Goal: Use online tool/utility: Utilize a website feature to perform a specific function

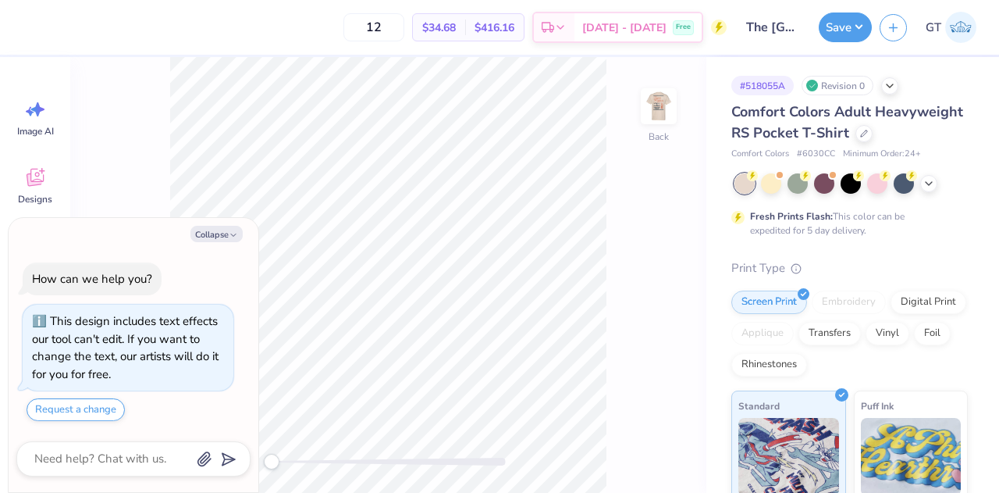
type textarea "x"
click at [652, 102] on img at bounding box center [659, 106] width 62 height 62
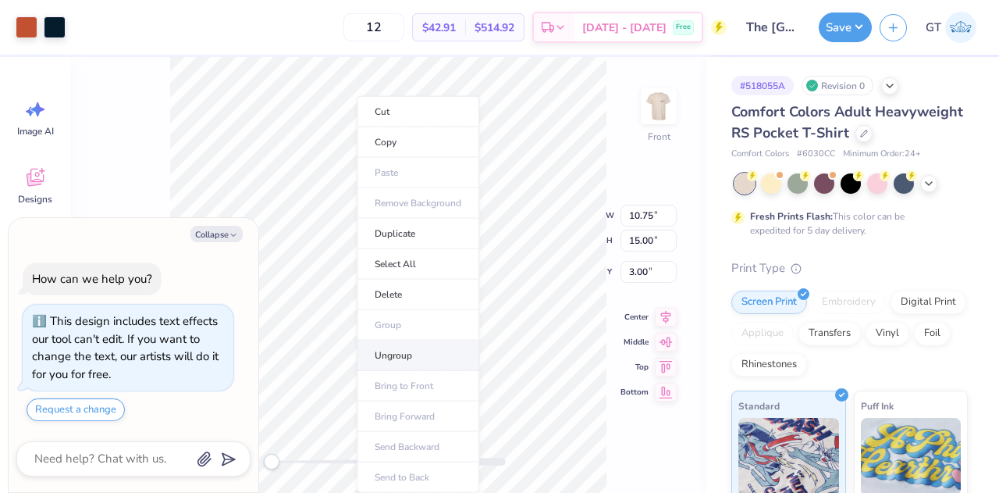
click at [401, 361] on li "Ungroup" at bounding box center [418, 355] width 123 height 30
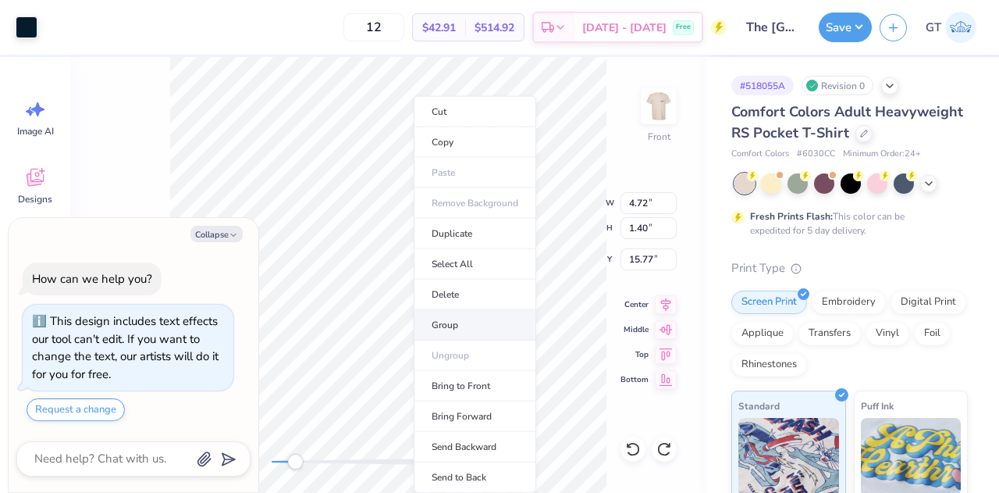
click at [443, 326] on li "Group" at bounding box center [475, 325] width 123 height 30
click at [447, 316] on li "Group" at bounding box center [484, 325] width 123 height 30
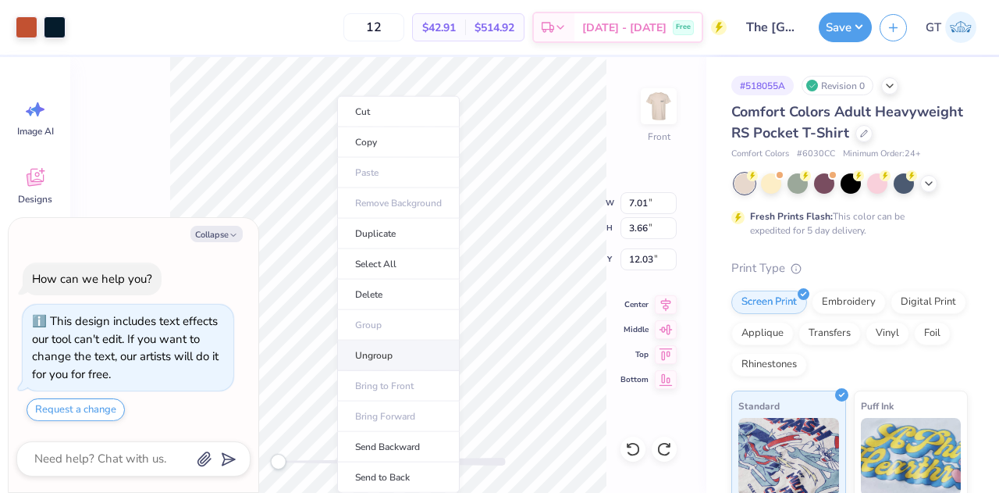
click at [390, 355] on li "Ungroup" at bounding box center [398, 355] width 123 height 30
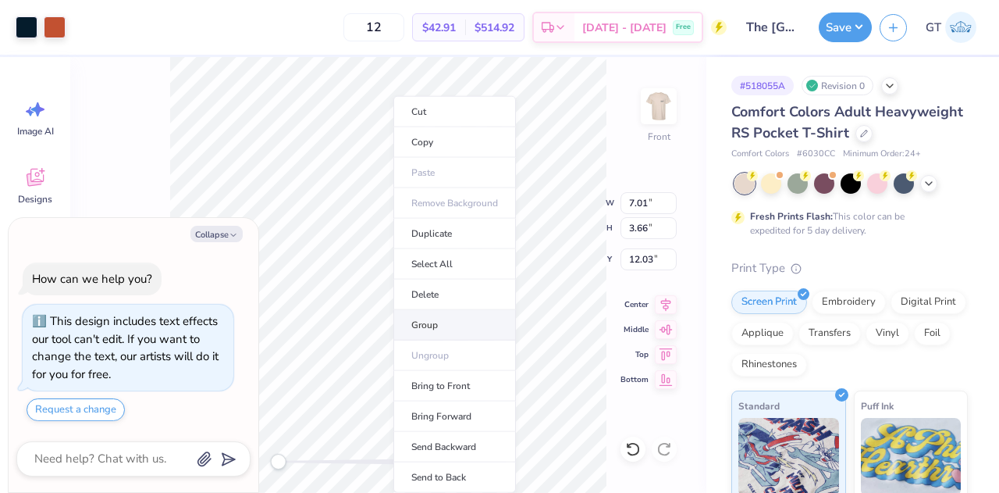
click at [422, 319] on li "Group" at bounding box center [454, 325] width 123 height 30
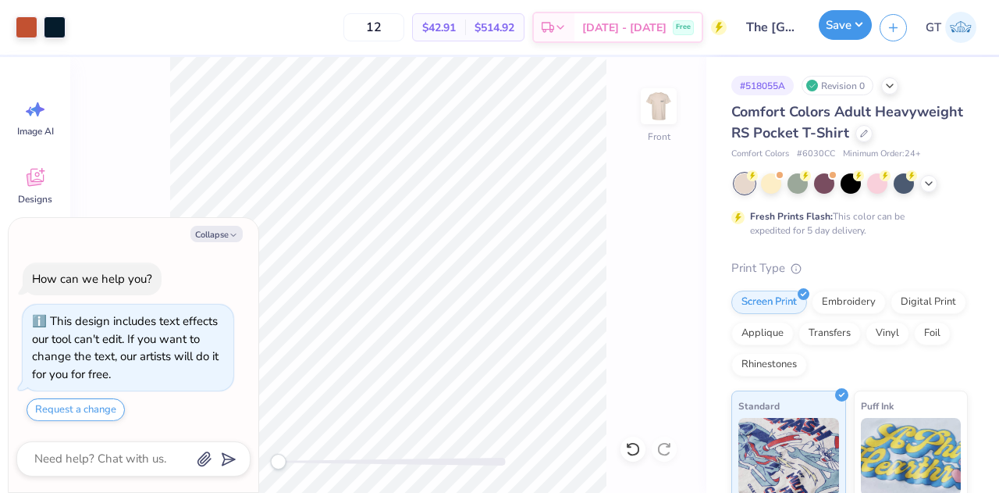
click at [848, 23] on button "Save" at bounding box center [845, 25] width 53 height 30
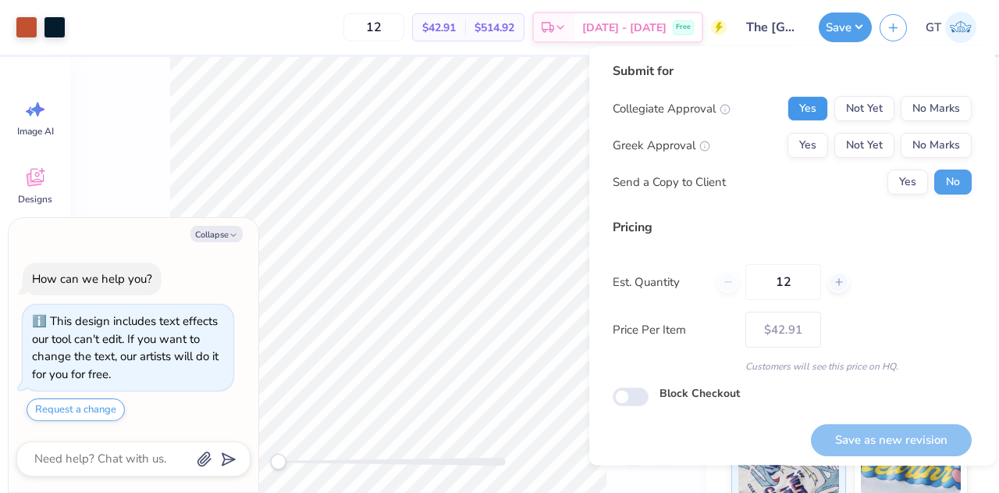
click at [802, 105] on button "Yes" at bounding box center [808, 108] width 41 height 25
click at [920, 140] on button "No Marks" at bounding box center [936, 145] width 71 height 25
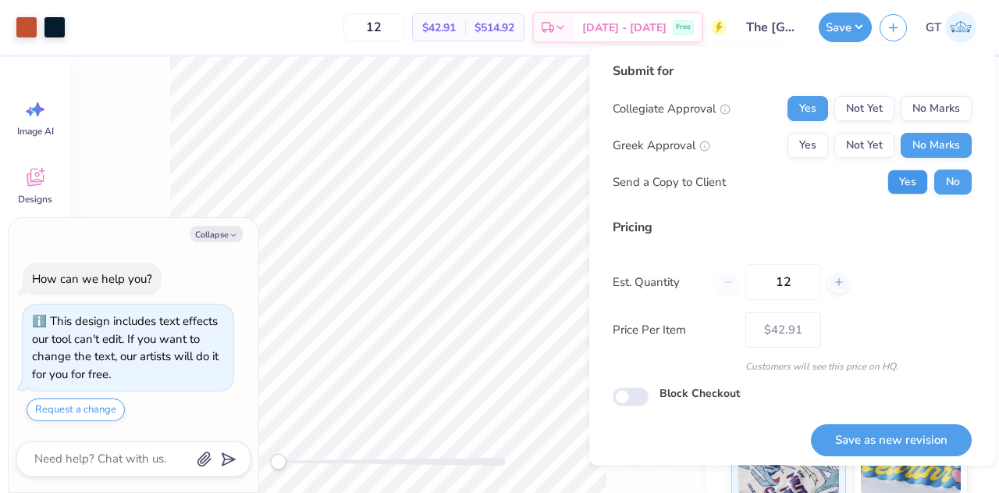
click at [888, 182] on button "Yes" at bounding box center [908, 181] width 41 height 25
click at [809, 146] on button "Yes" at bounding box center [808, 145] width 41 height 25
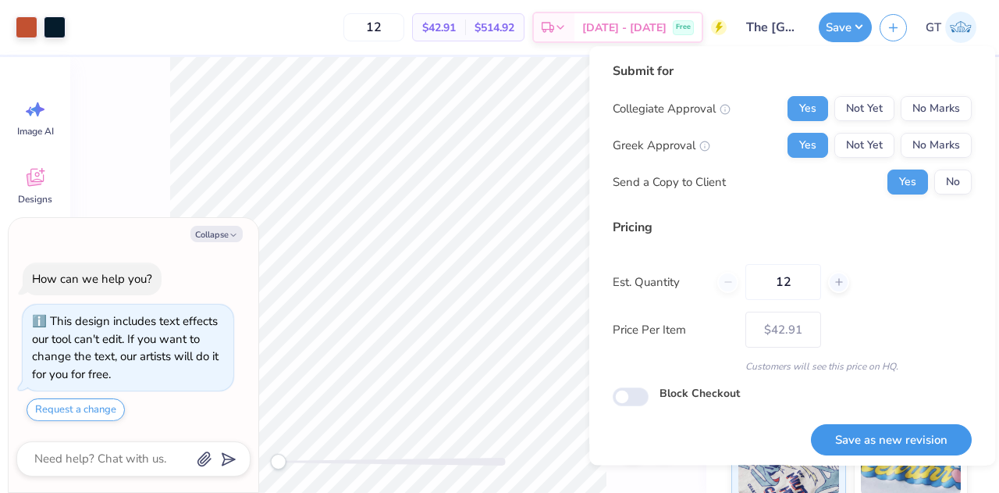
click at [860, 437] on button "Save as new revision" at bounding box center [891, 440] width 161 height 32
type textarea "x"
type input "– –"
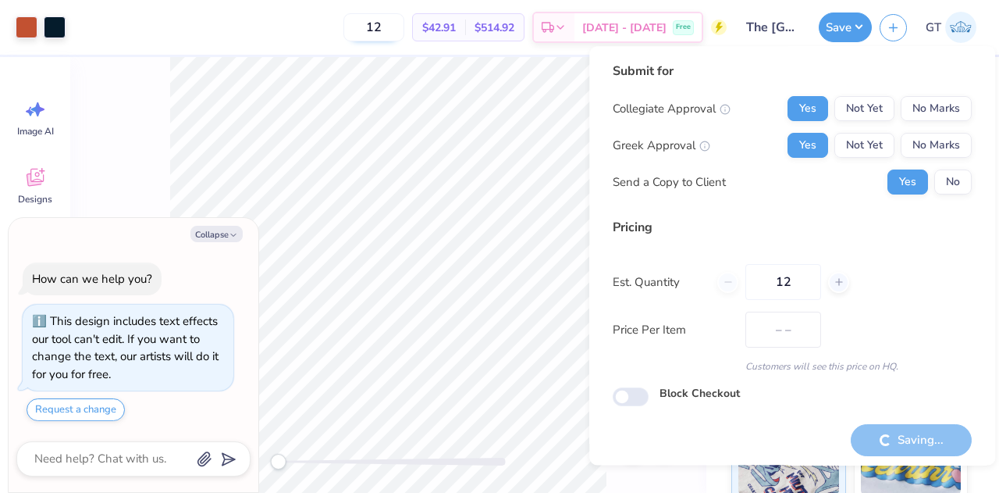
type textarea "x"
type input "$42.91"
type textarea "x"
